Goal: Task Accomplishment & Management: Manage account settings

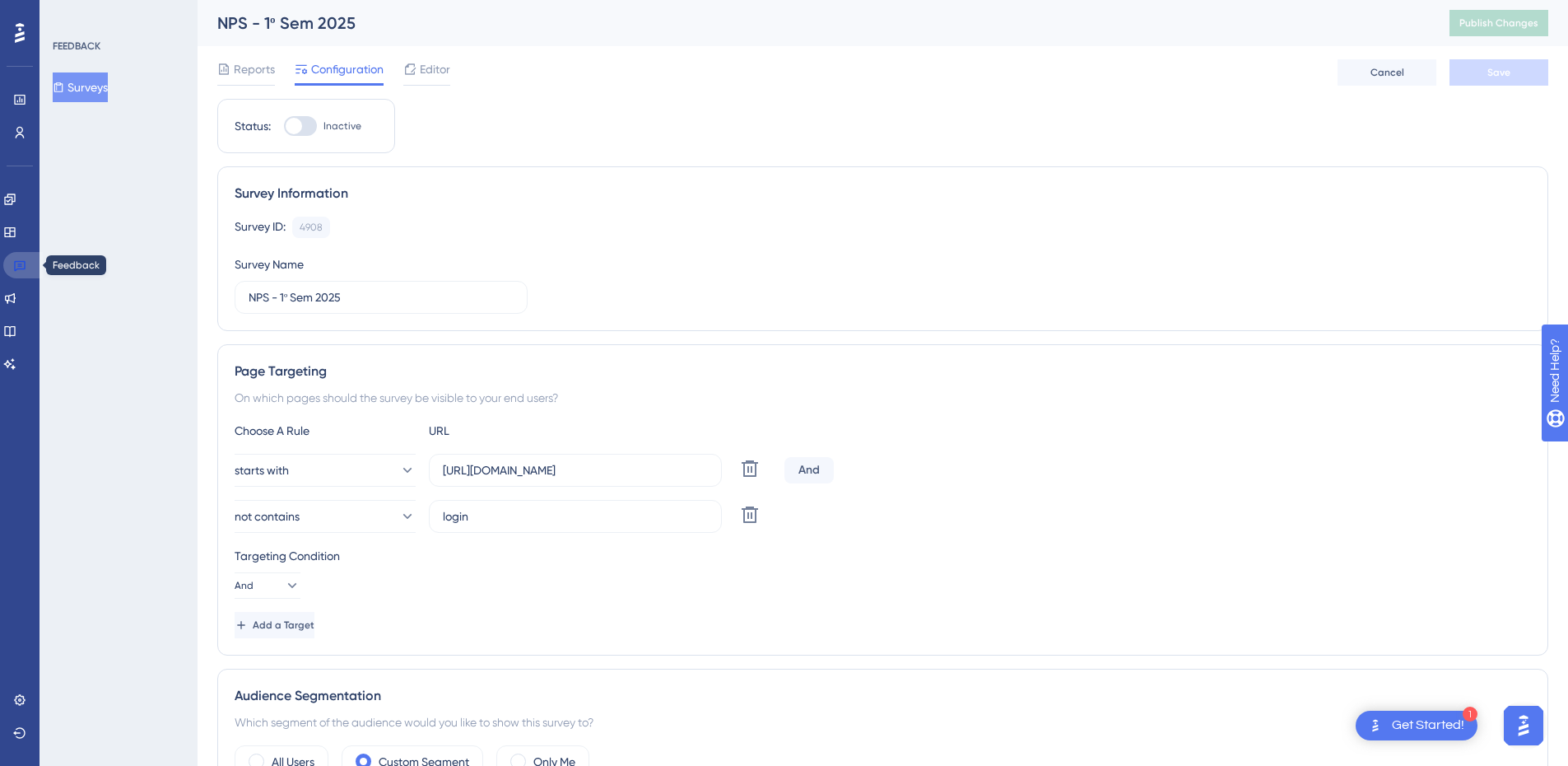
click at [14, 265] on icon at bounding box center [20, 265] width 13 height 13
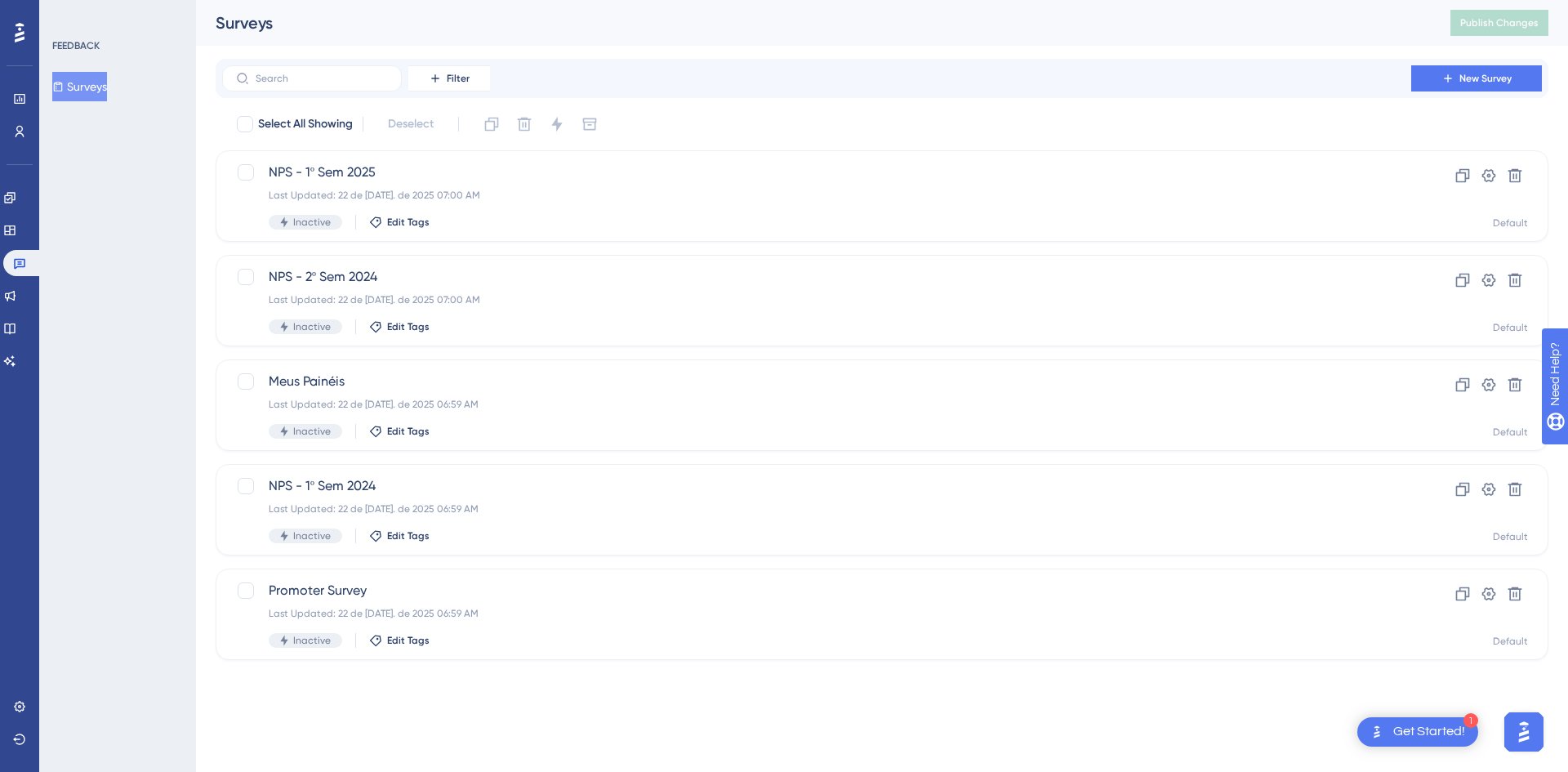
click at [202, 280] on div "Performance Users Engagement Widgets Feedback Product Updates Knowledge Base AI…" at bounding box center [882, 343] width 1372 height 686
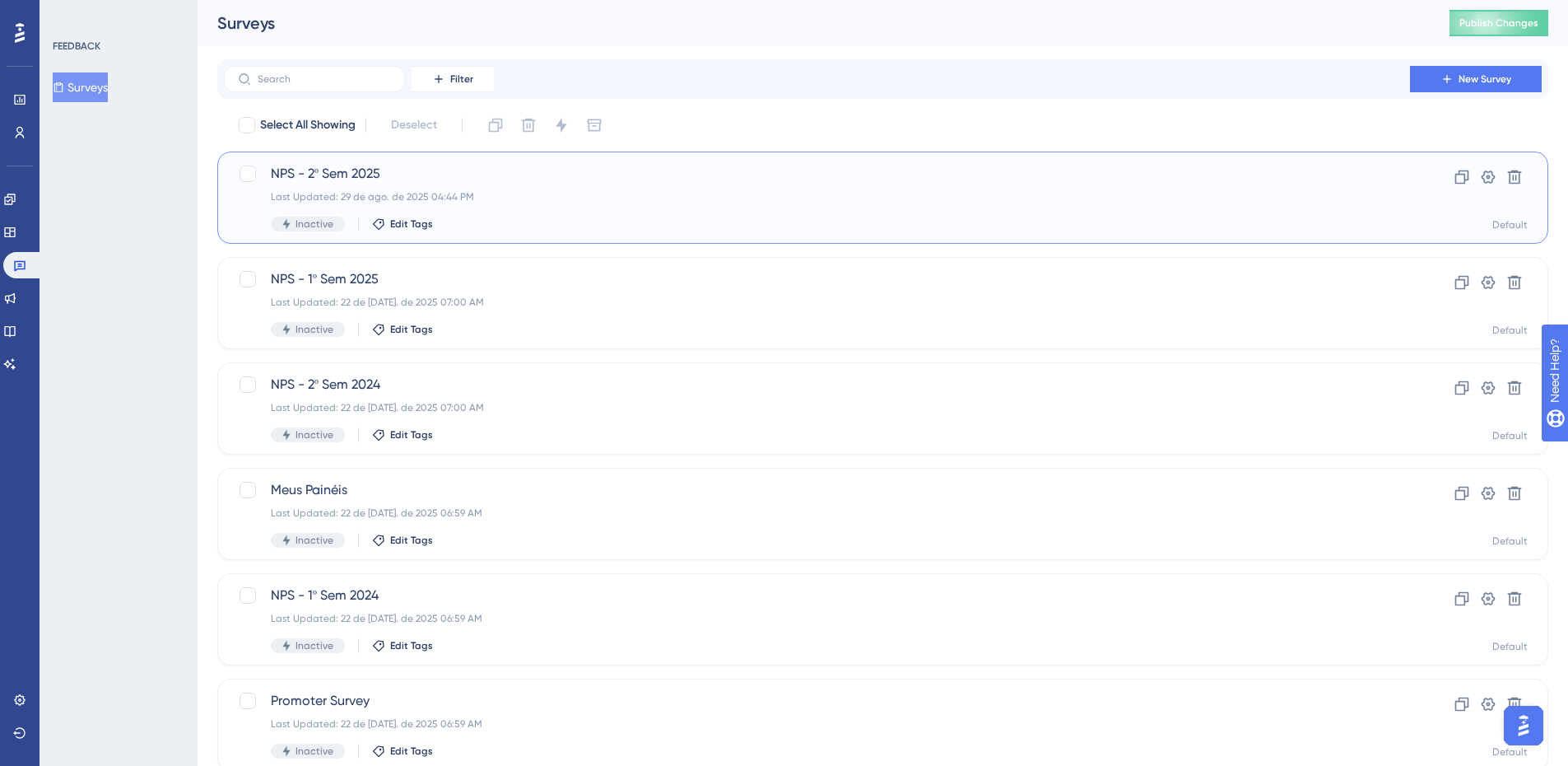
click at [574, 180] on span "NPS - 2º Sem 2025" at bounding box center [816, 173] width 1092 height 20
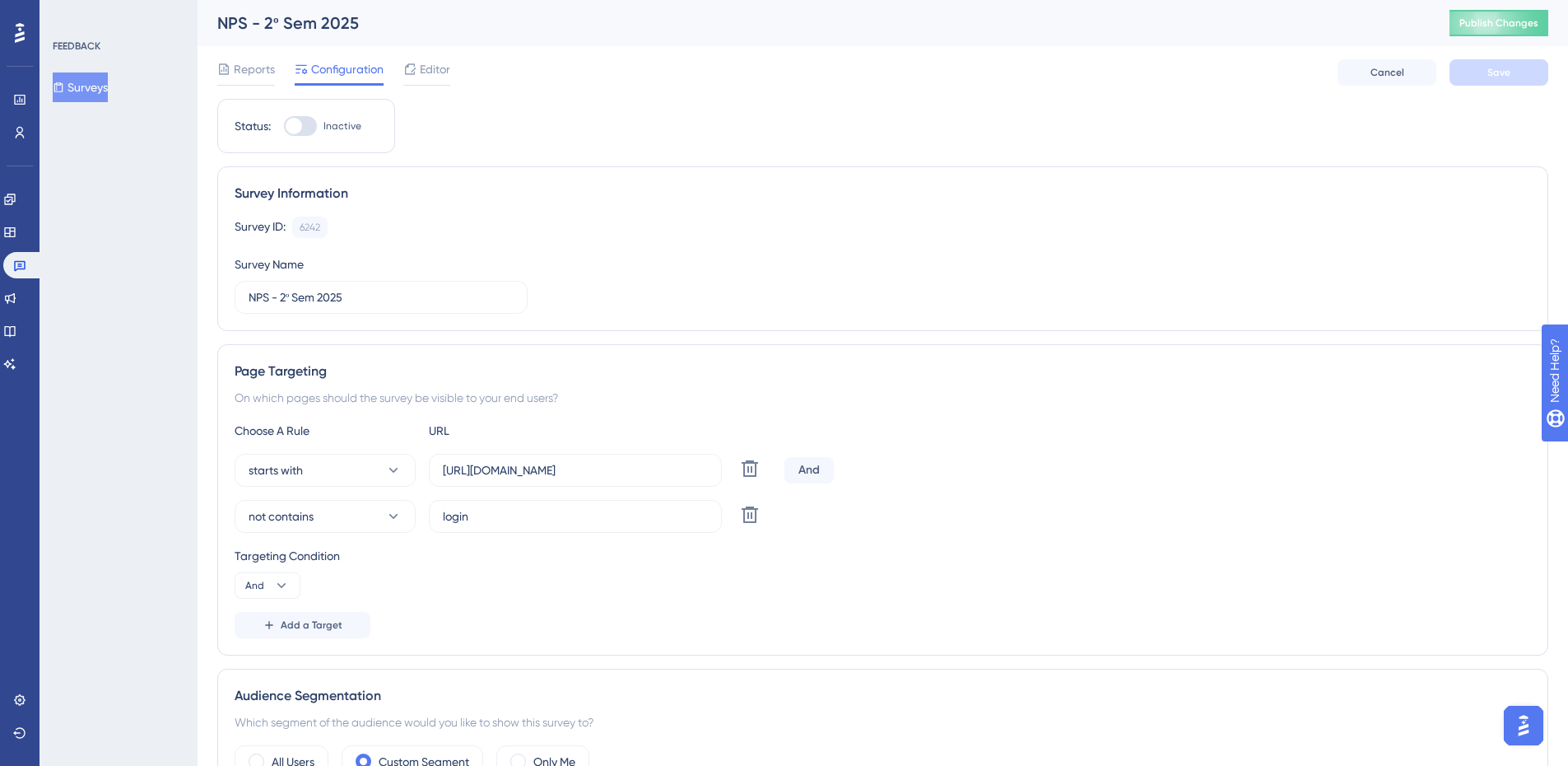
click at [307, 124] on div at bounding box center [300, 126] width 33 height 20
click at [284, 126] on input "Inactive" at bounding box center [283, 126] width 1 height 1
checkbox input "true"
click at [1494, 74] on span "Save" at bounding box center [1499, 72] width 23 height 13
click at [1487, 23] on span "Publish Changes" at bounding box center [1499, 23] width 79 height 13
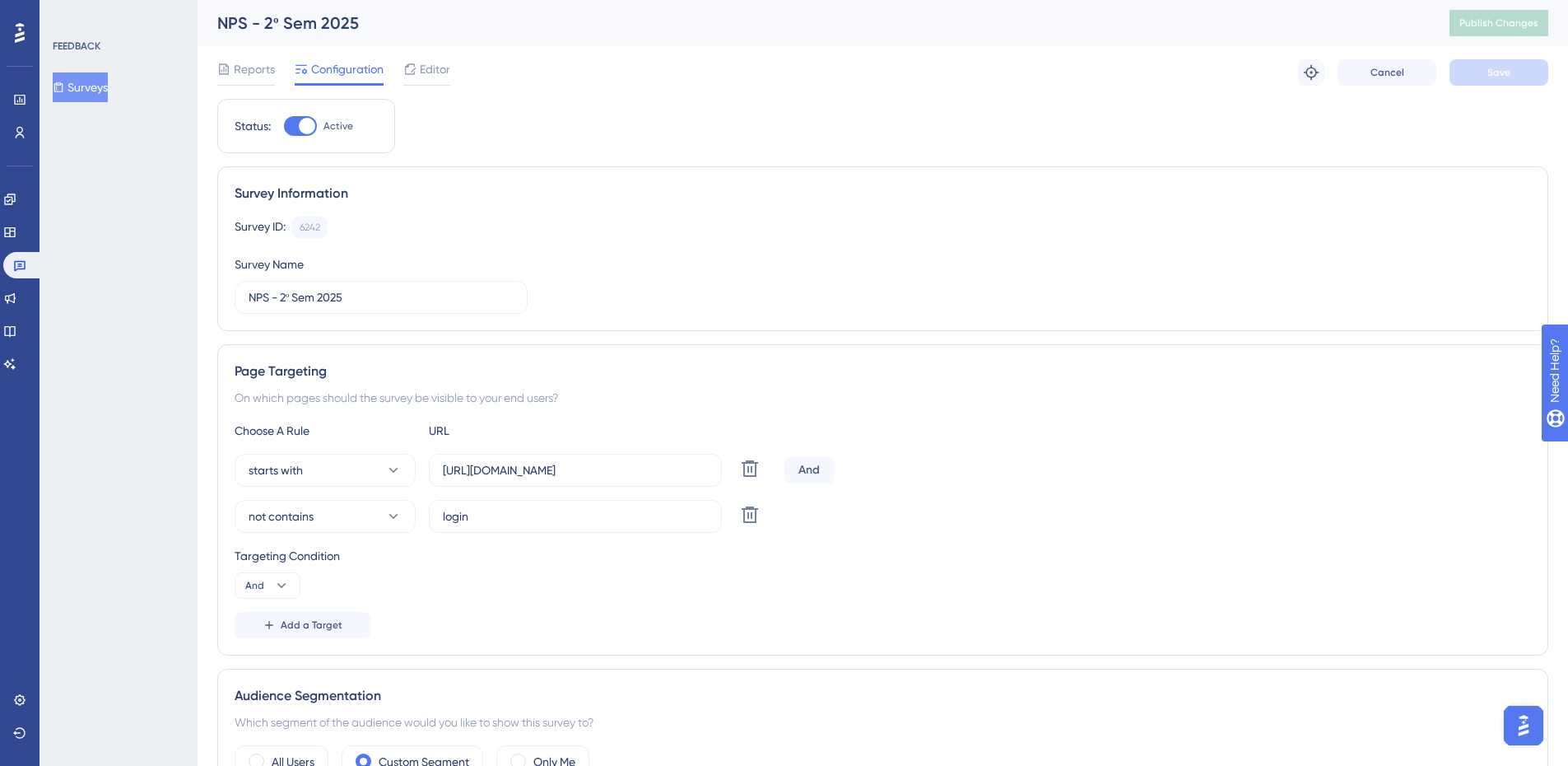
click at [102, 83] on button "Surveys" at bounding box center [80, 87] width 55 height 30
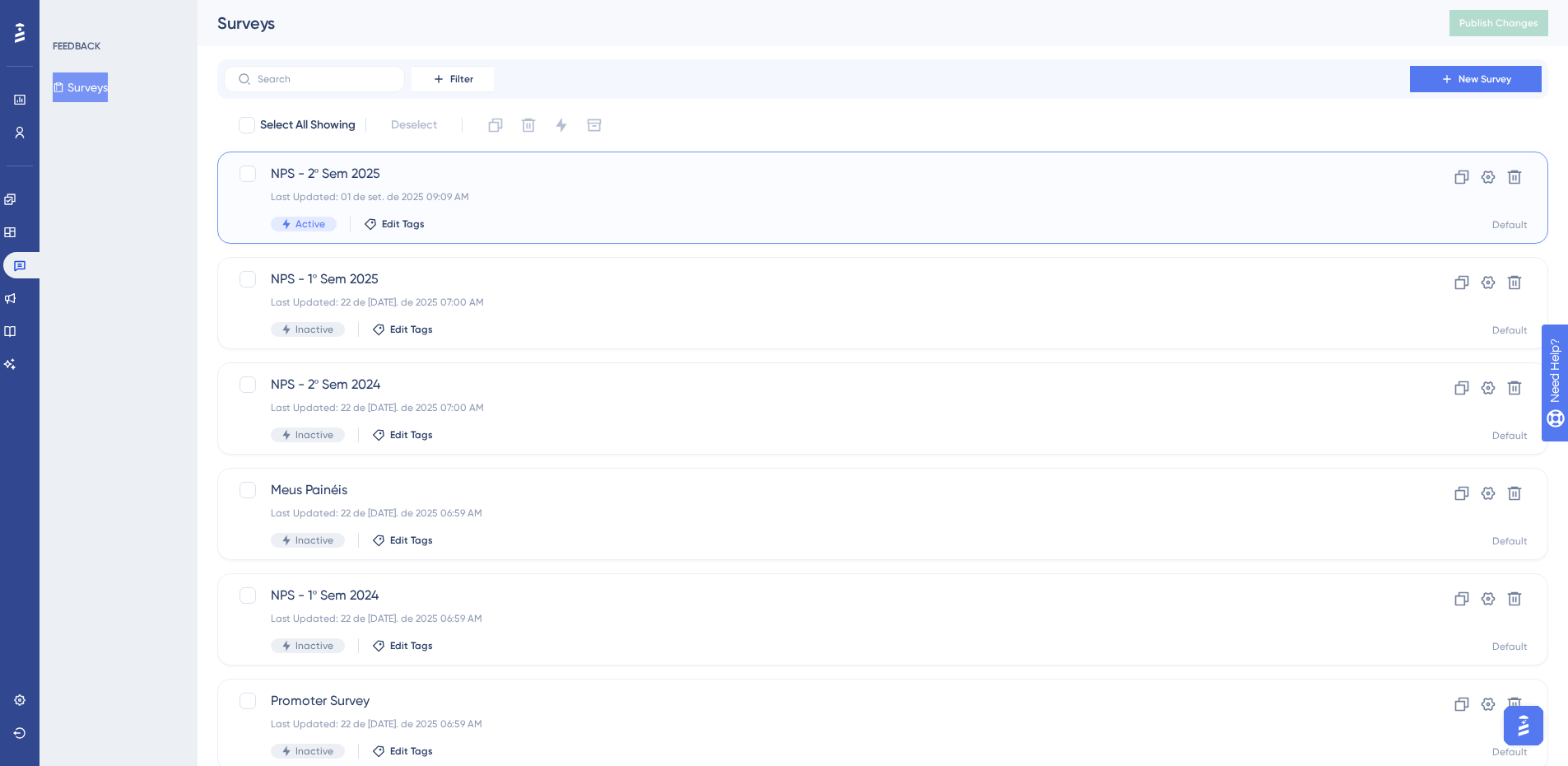
click at [619, 189] on div "NPS - 2º Sem 2025 Last Updated: 01 de set. de 2025 09:09 AM Active Edit Tags" at bounding box center [816, 198] width 1092 height 68
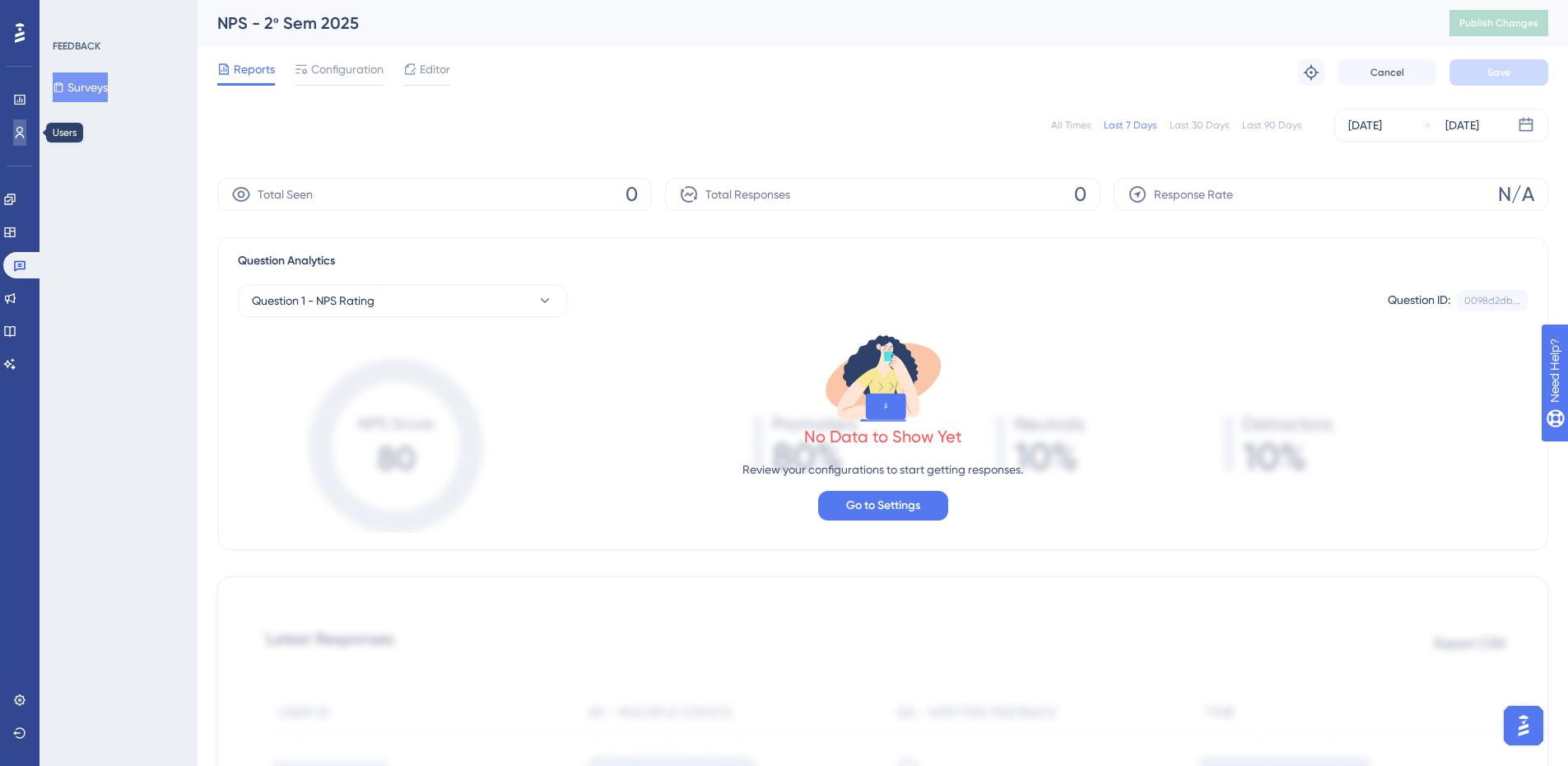
click at [23, 127] on icon at bounding box center [20, 132] width 13 height 13
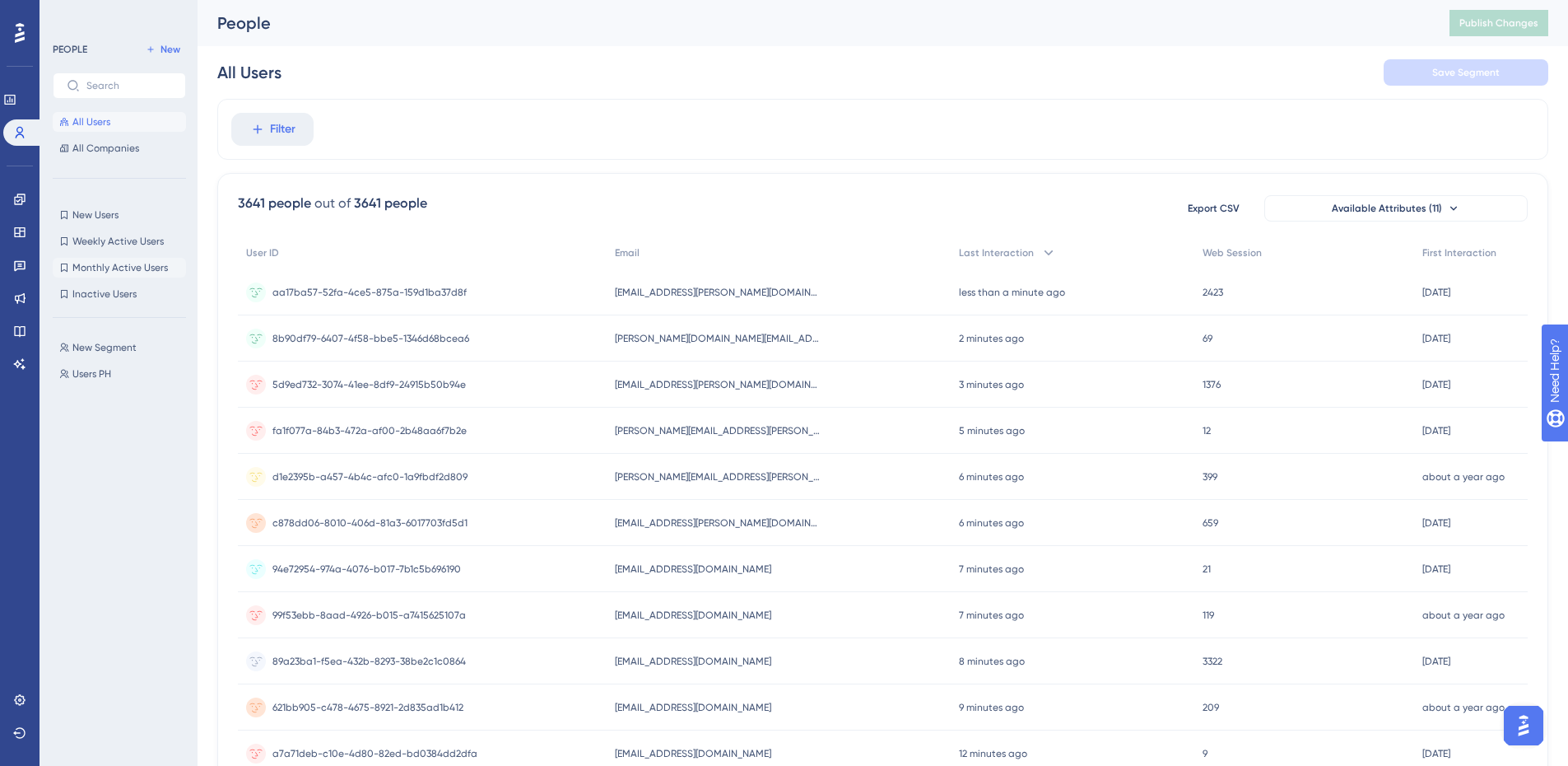
click at [132, 264] on span "Monthly Active Users" at bounding box center [120, 267] width 96 height 13
click at [118, 369] on button "Users PH Users PH" at bounding box center [124, 373] width 143 height 20
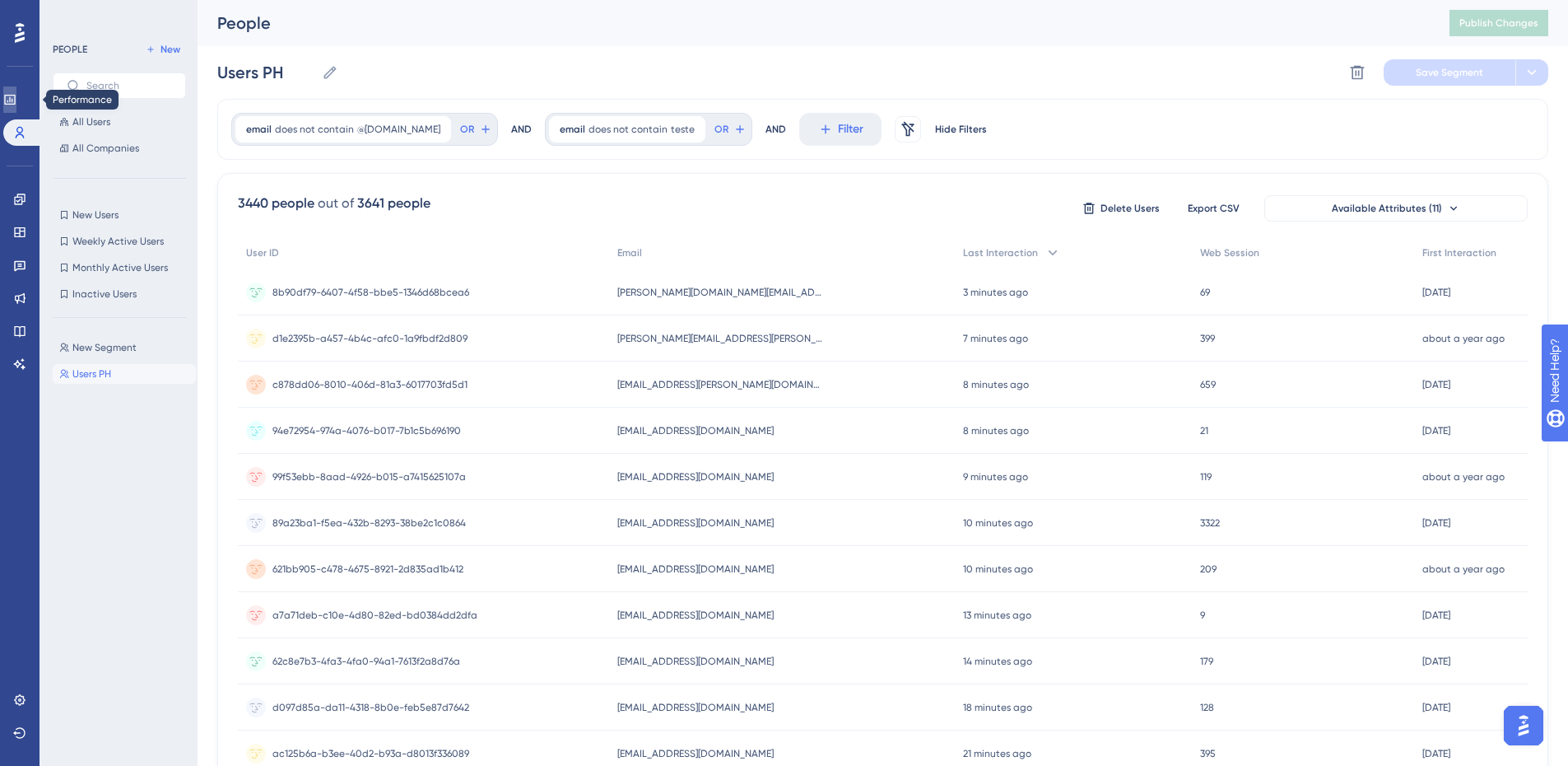
click at [17, 98] on icon at bounding box center [10, 99] width 13 height 13
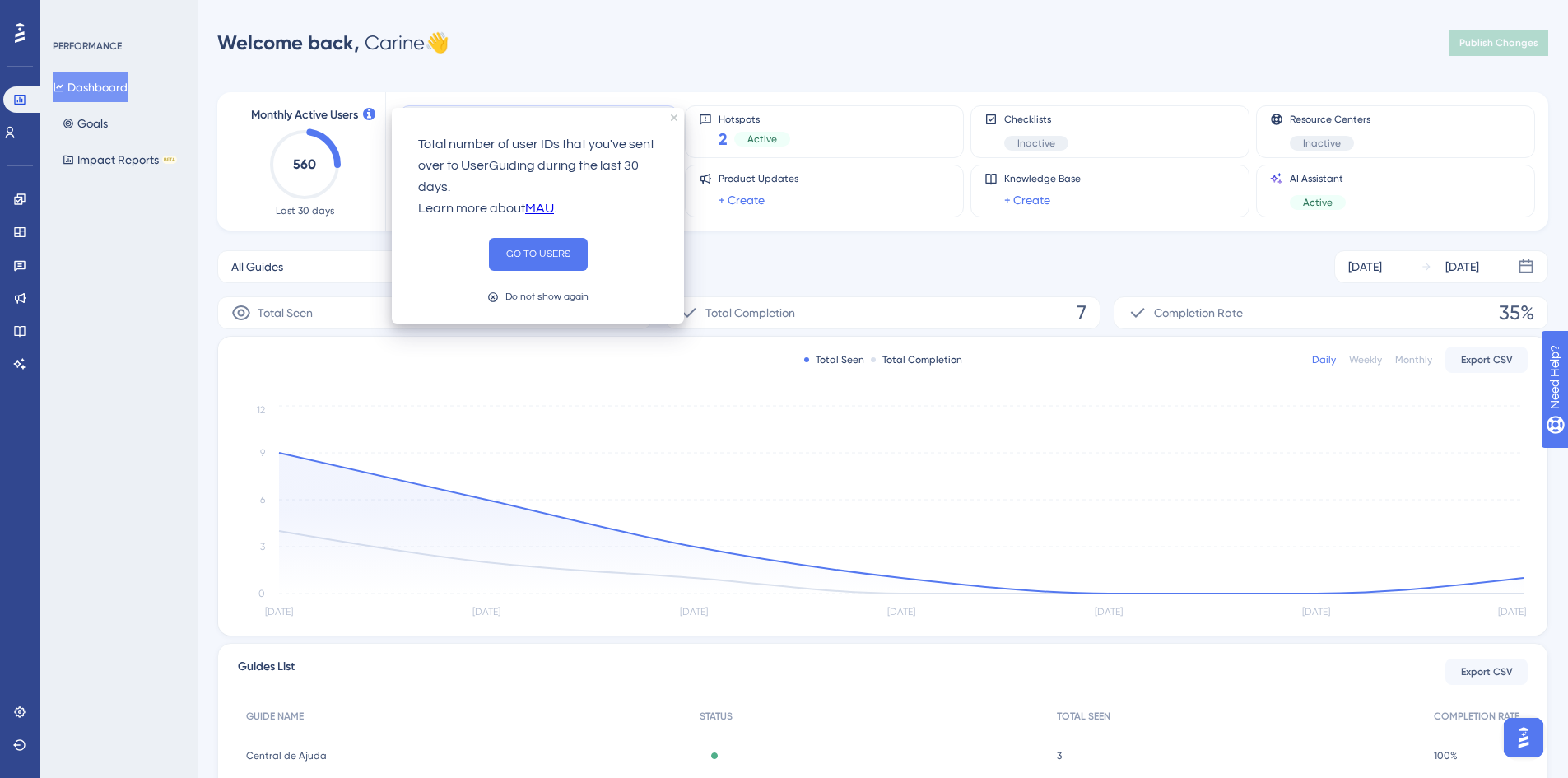
click at [463, 51] on div "Welcome back, Carine 👋 Publish Changes" at bounding box center [883, 42] width 1331 height 33
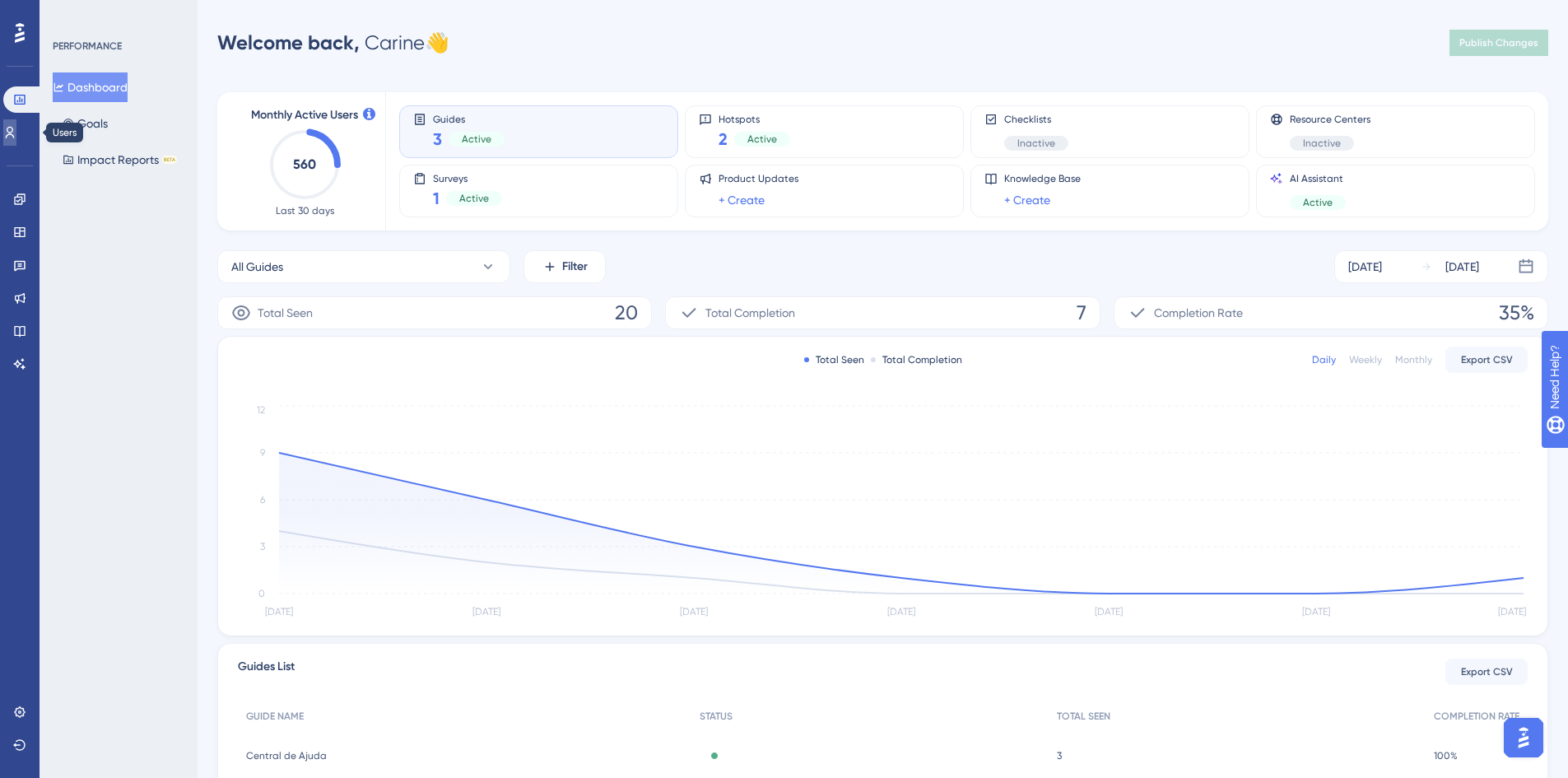
click at [17, 131] on icon at bounding box center [10, 132] width 13 height 13
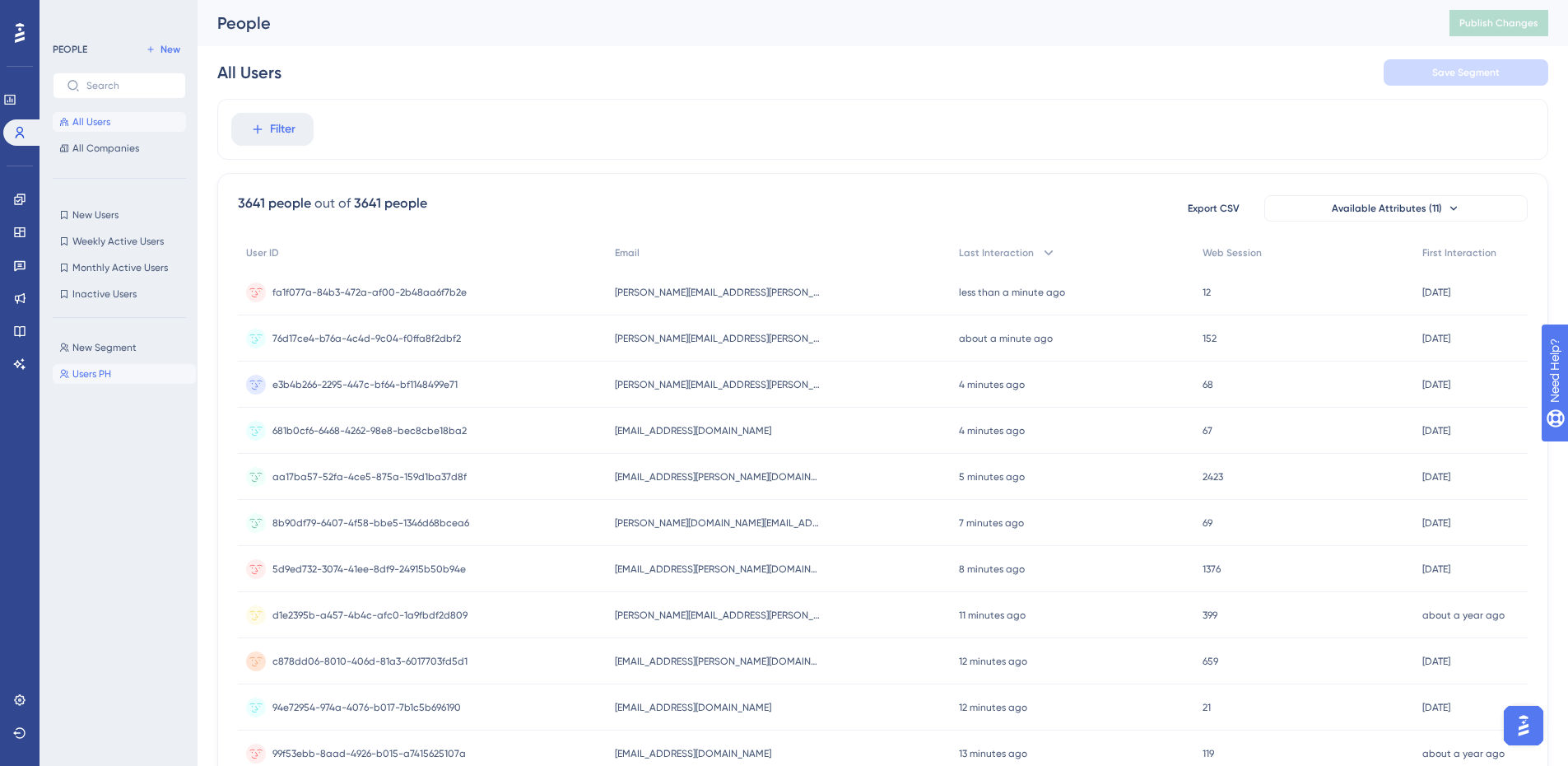
click at [94, 369] on span "Users PH" at bounding box center [91, 374] width 38 height 13
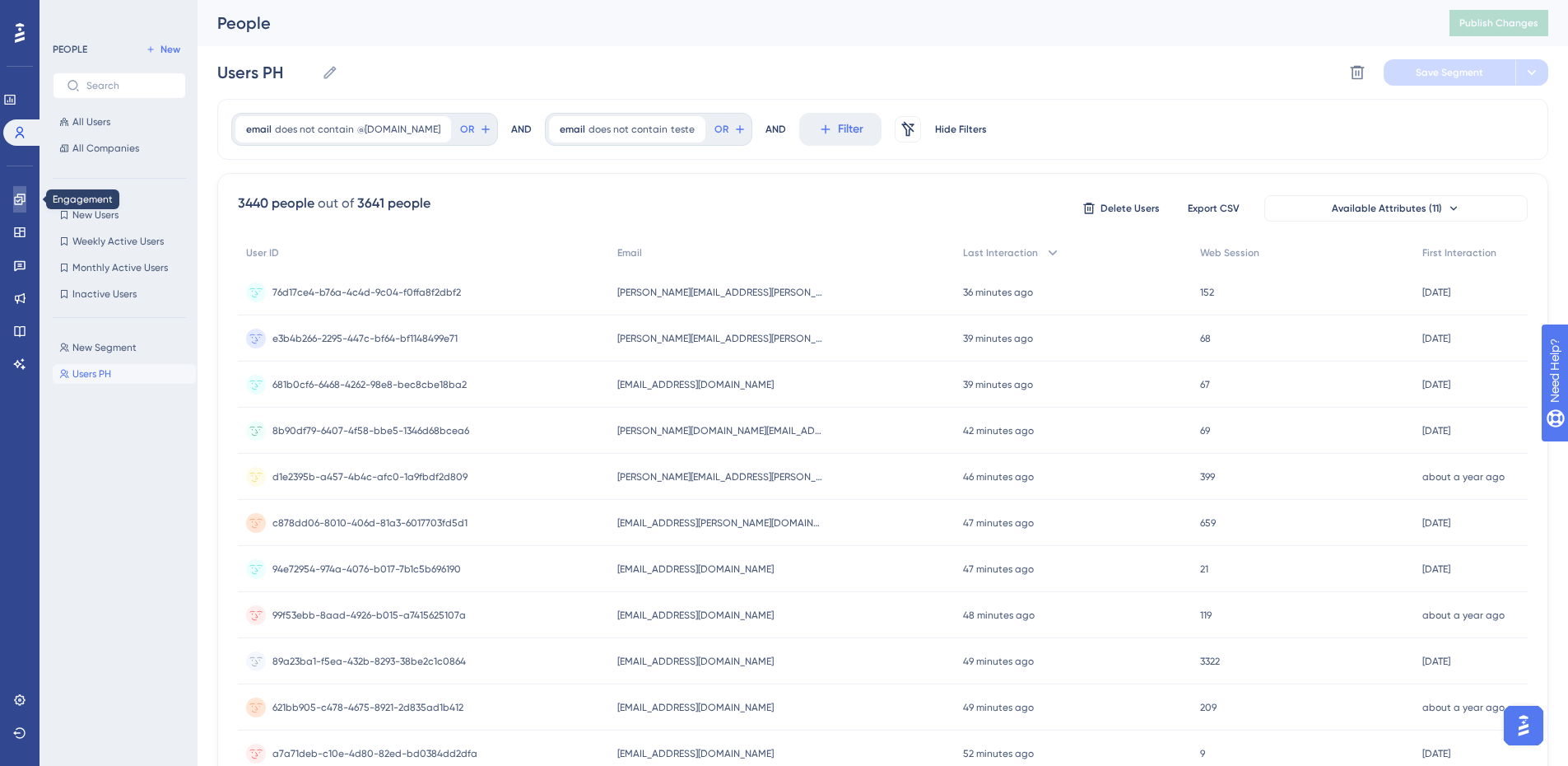
click at [21, 199] on icon at bounding box center [20, 199] width 13 height 13
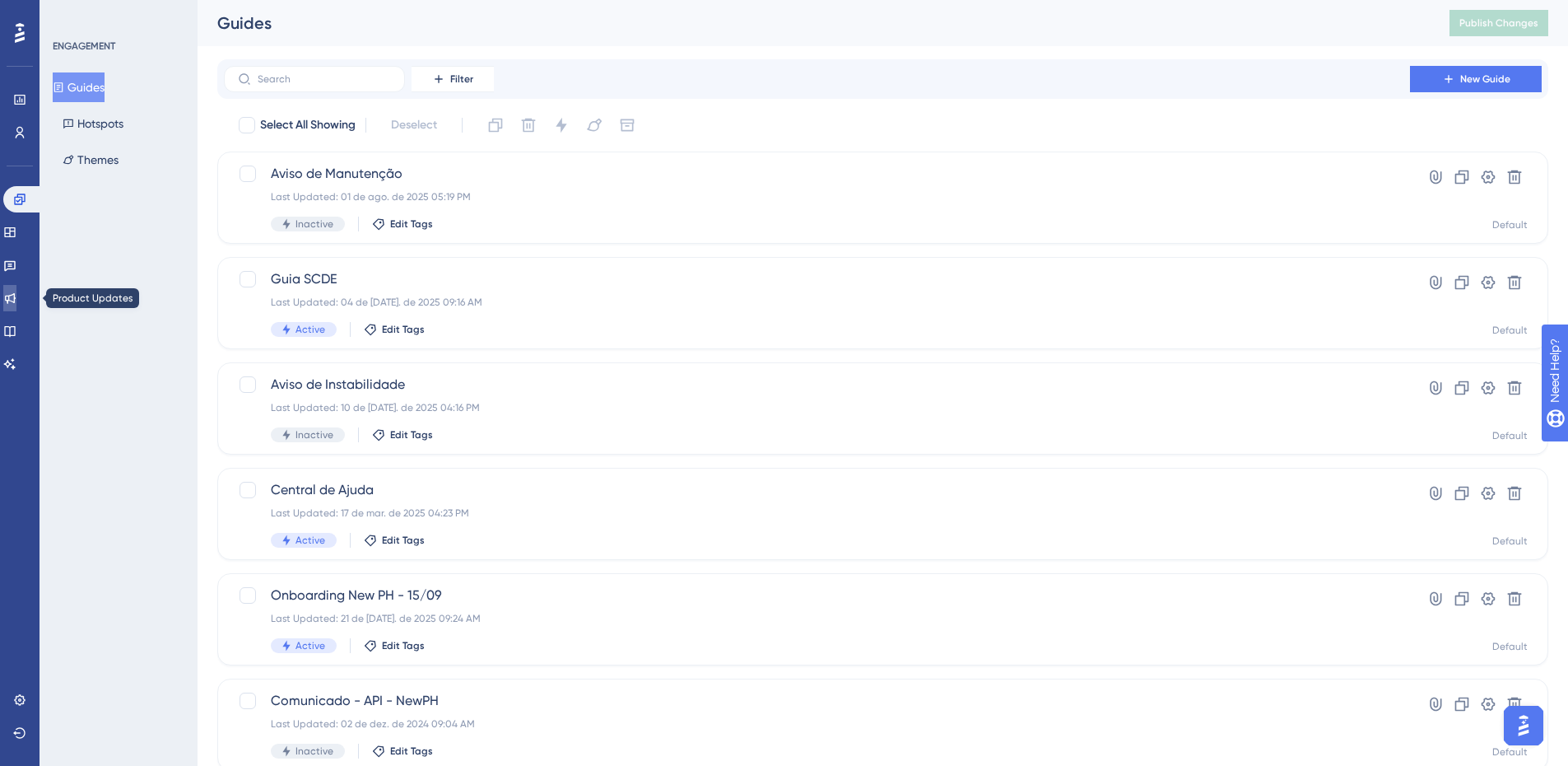
click at [17, 299] on icon at bounding box center [10, 298] width 13 height 13
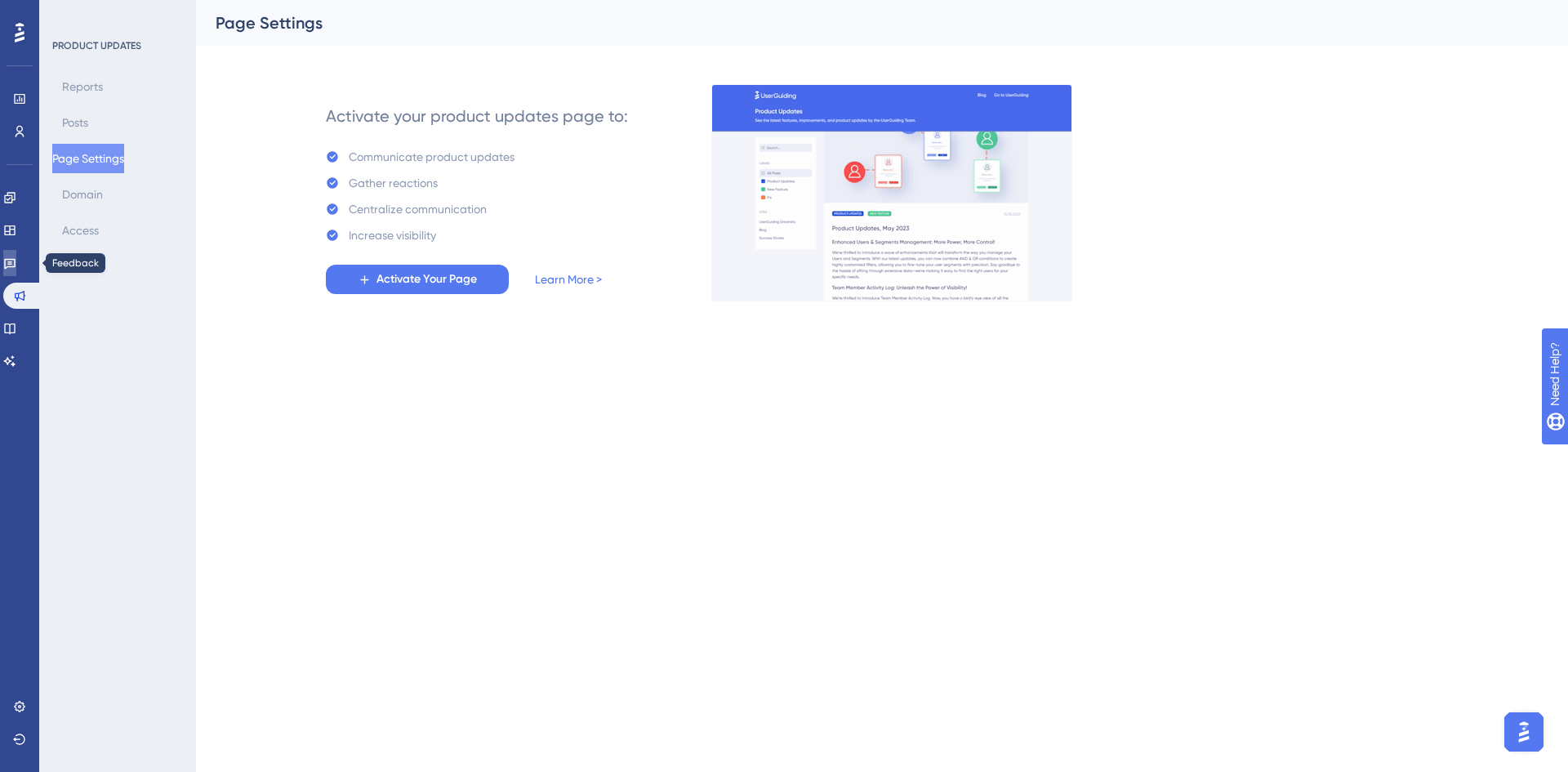
click at [16, 262] on icon at bounding box center [9, 263] width 11 height 10
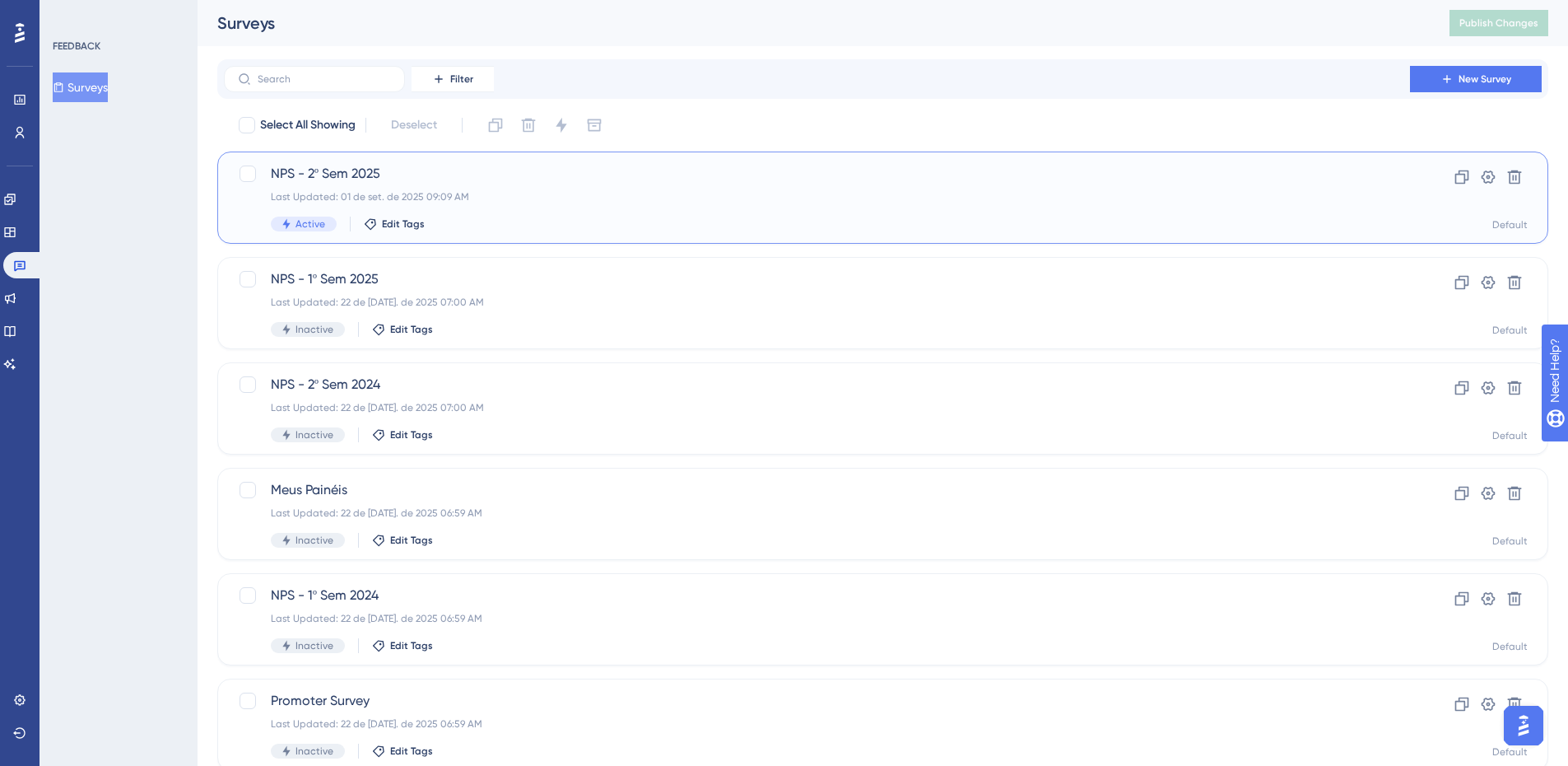
click at [560, 212] on div "NPS - 2º Sem 2025 Last Updated: 01 de set. de 2025 09:09 AM Active Edit Tags" at bounding box center [816, 198] width 1092 height 68
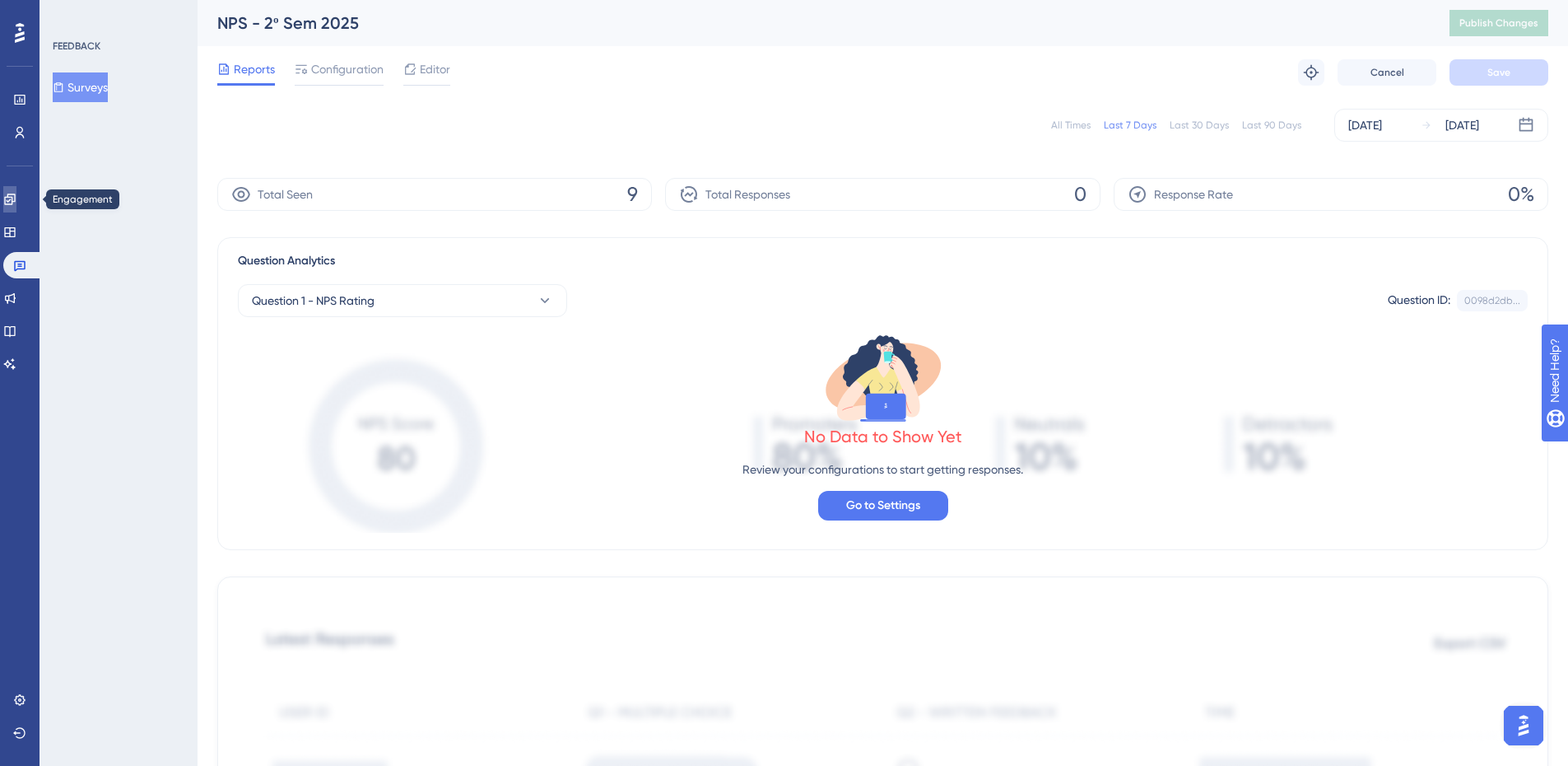
click at [17, 202] on link at bounding box center [10, 199] width 13 height 26
